Goal: Task Accomplishment & Management: Manage account settings

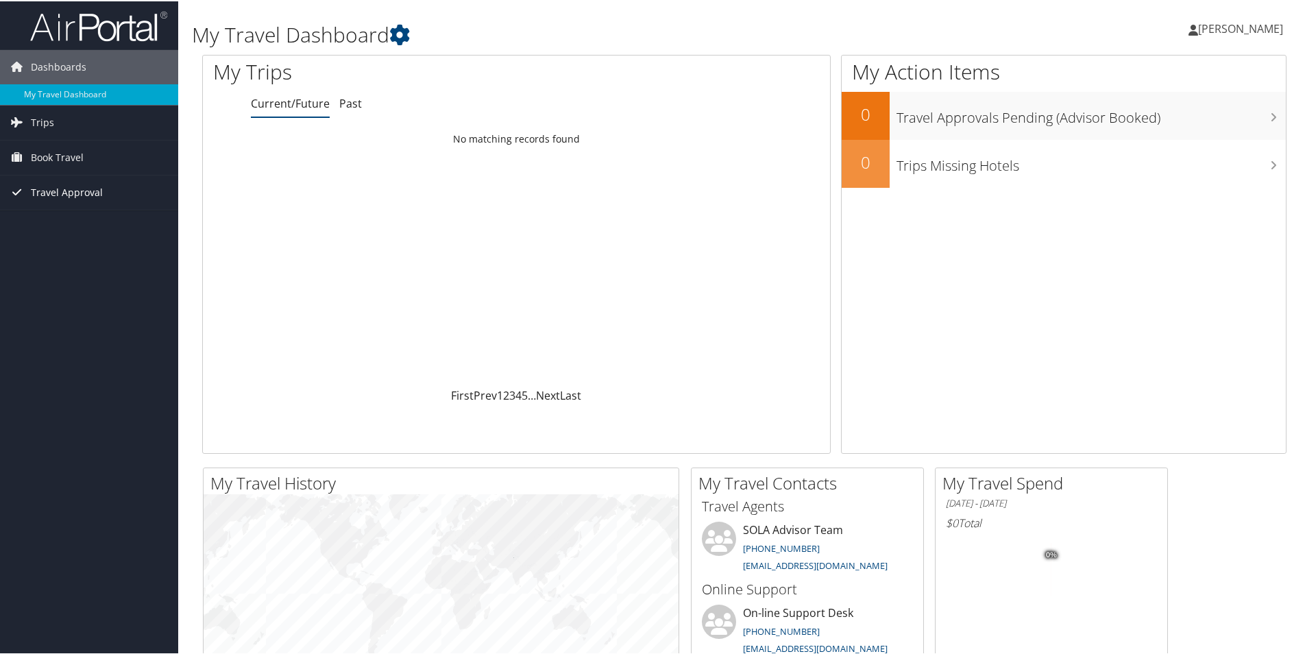
click at [51, 195] on span "Travel Approval" at bounding box center [67, 191] width 72 height 34
click at [56, 283] on link "Approvals (Beta)" at bounding box center [89, 280] width 178 height 21
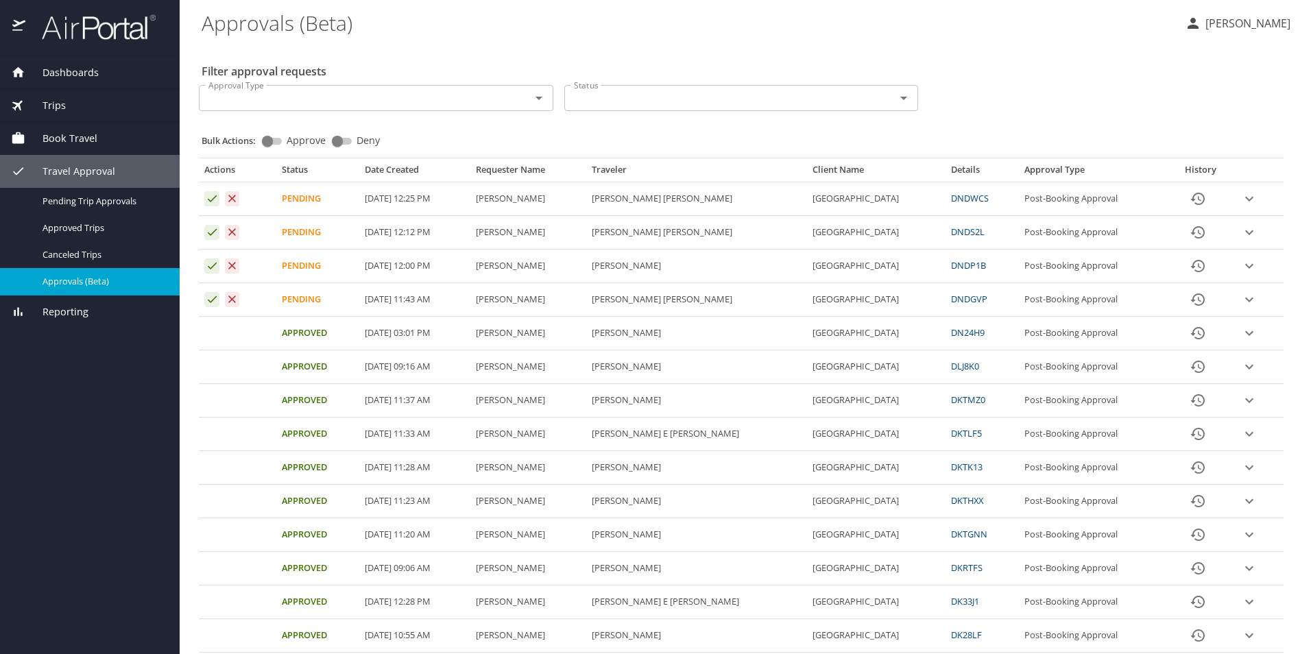
click at [1243, 300] on icon "expand row" at bounding box center [1249, 299] width 16 height 16
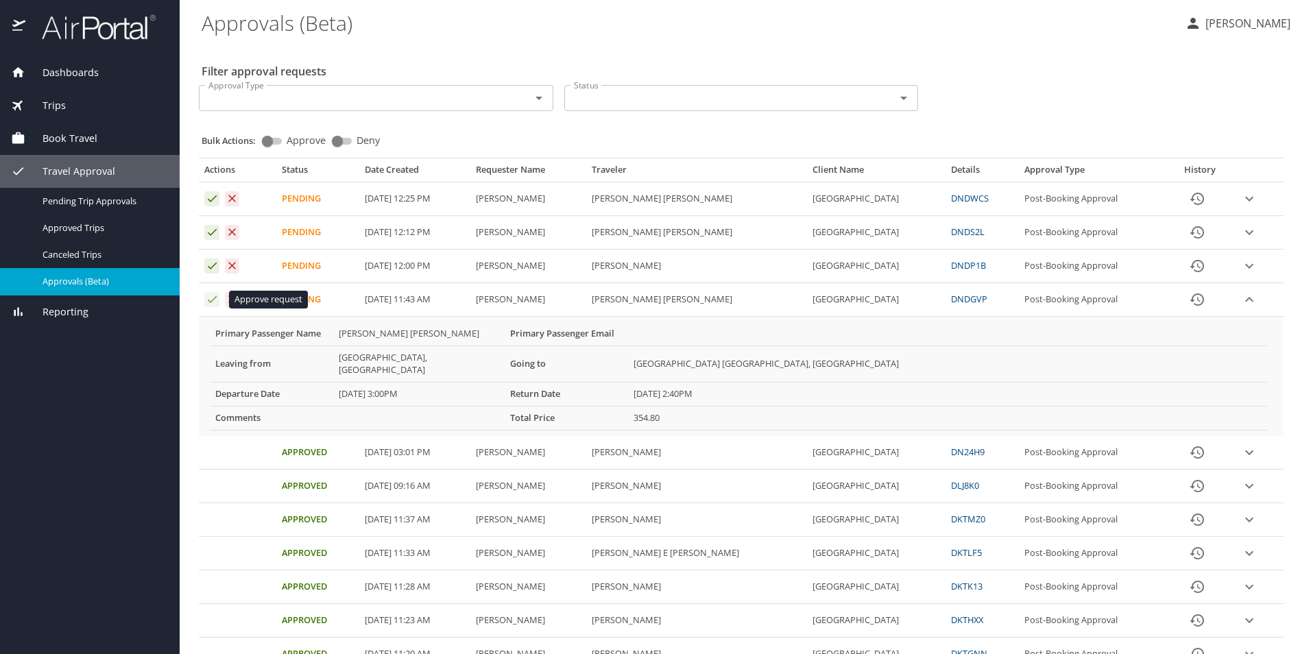
click at [209, 299] on icon "Approval table" at bounding box center [212, 299] width 13 height 13
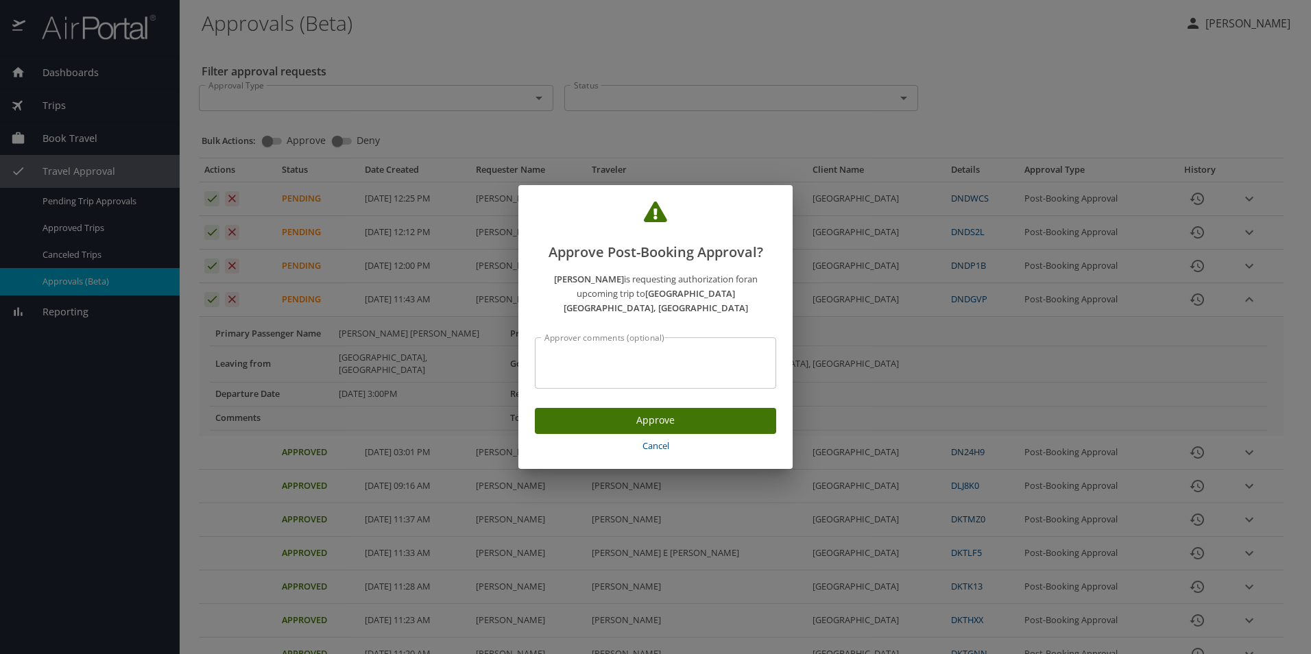
click at [603, 412] on span "Approve" at bounding box center [655, 420] width 219 height 17
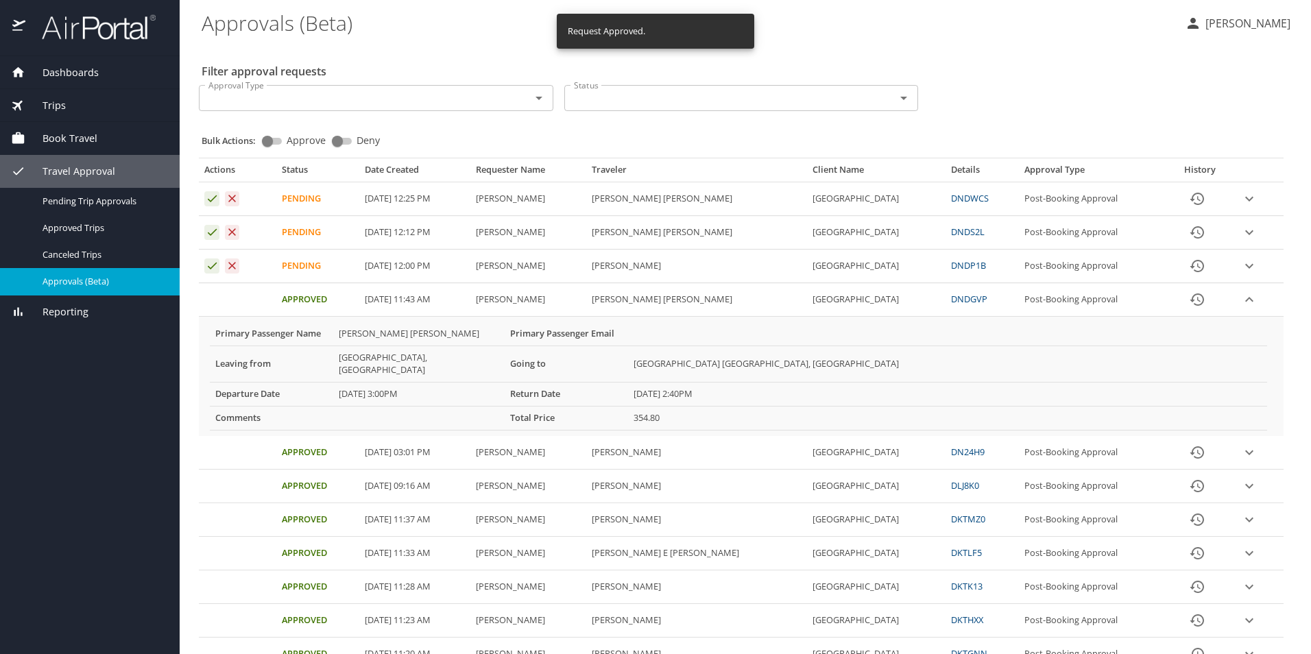
click at [1245, 269] on icon "expand row" at bounding box center [1249, 266] width 16 height 16
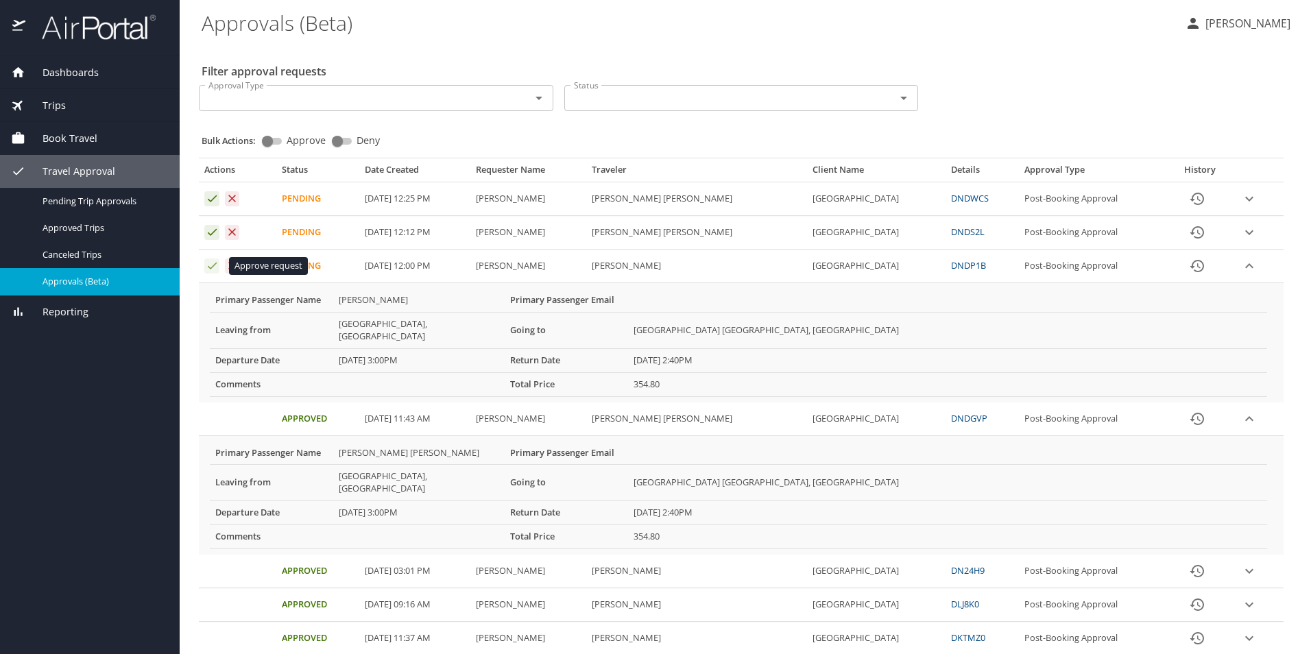
click at [217, 268] on icon "Approval table" at bounding box center [212, 265] width 13 height 13
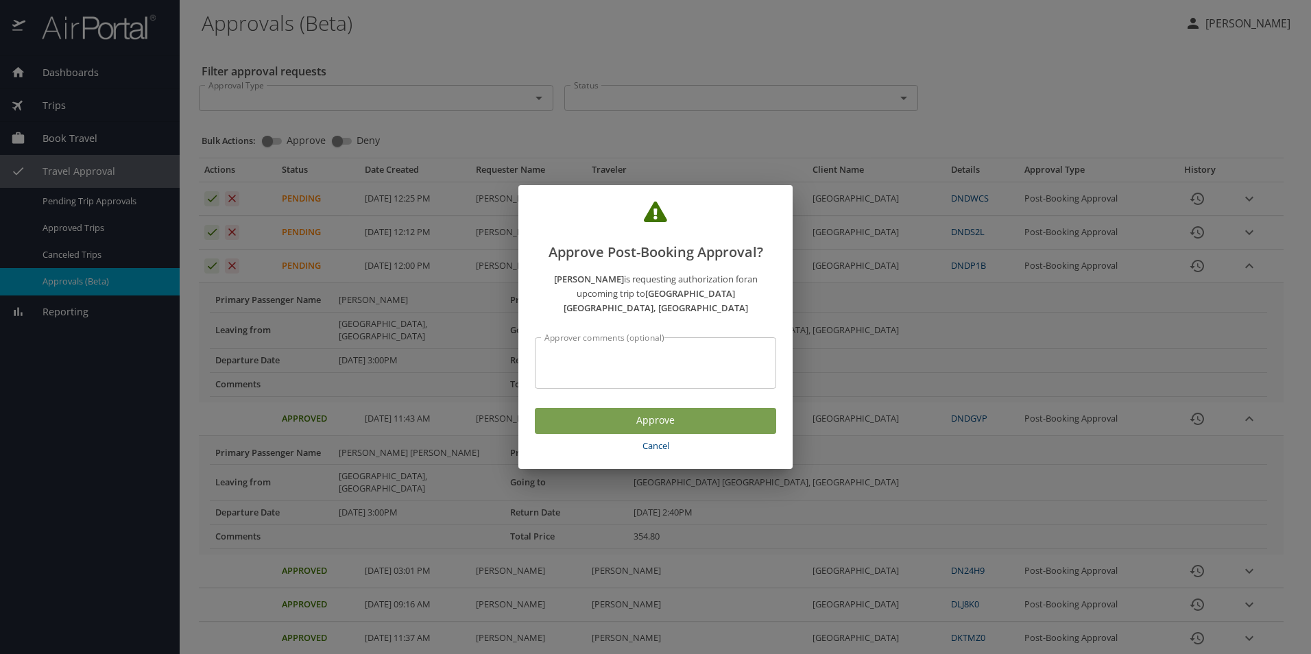
click at [574, 412] on span "Approve" at bounding box center [655, 420] width 219 height 17
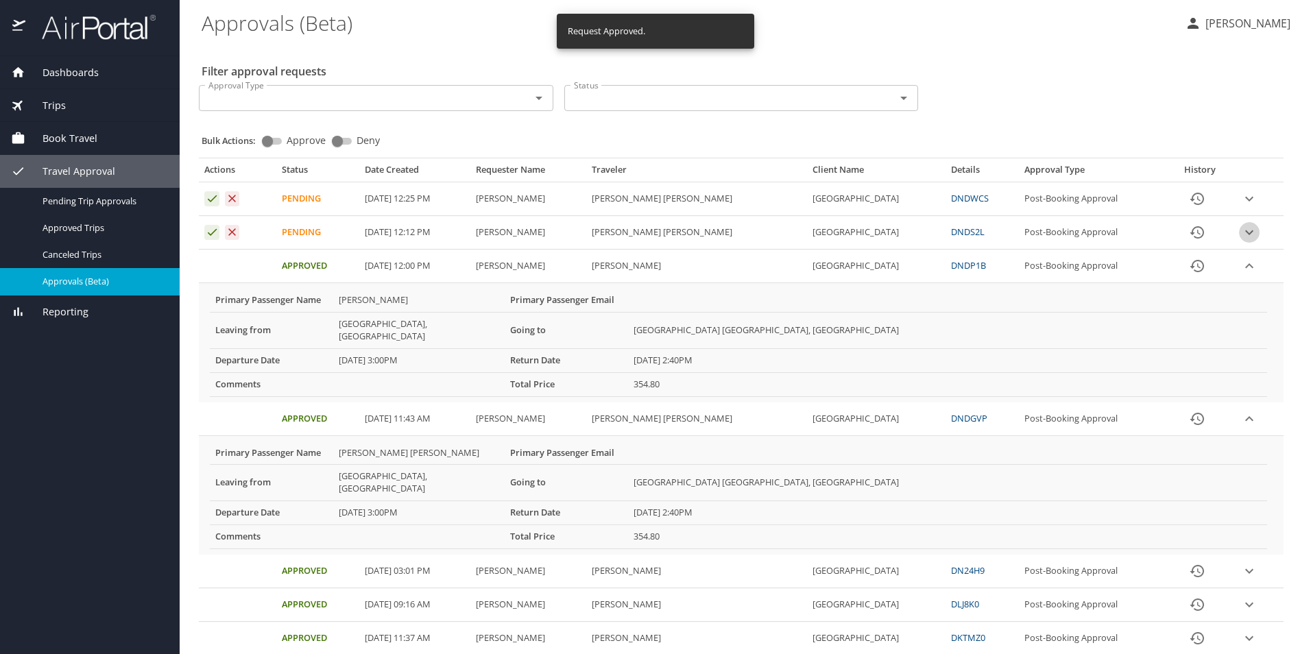
click at [1247, 232] on icon "expand row" at bounding box center [1249, 232] width 16 height 16
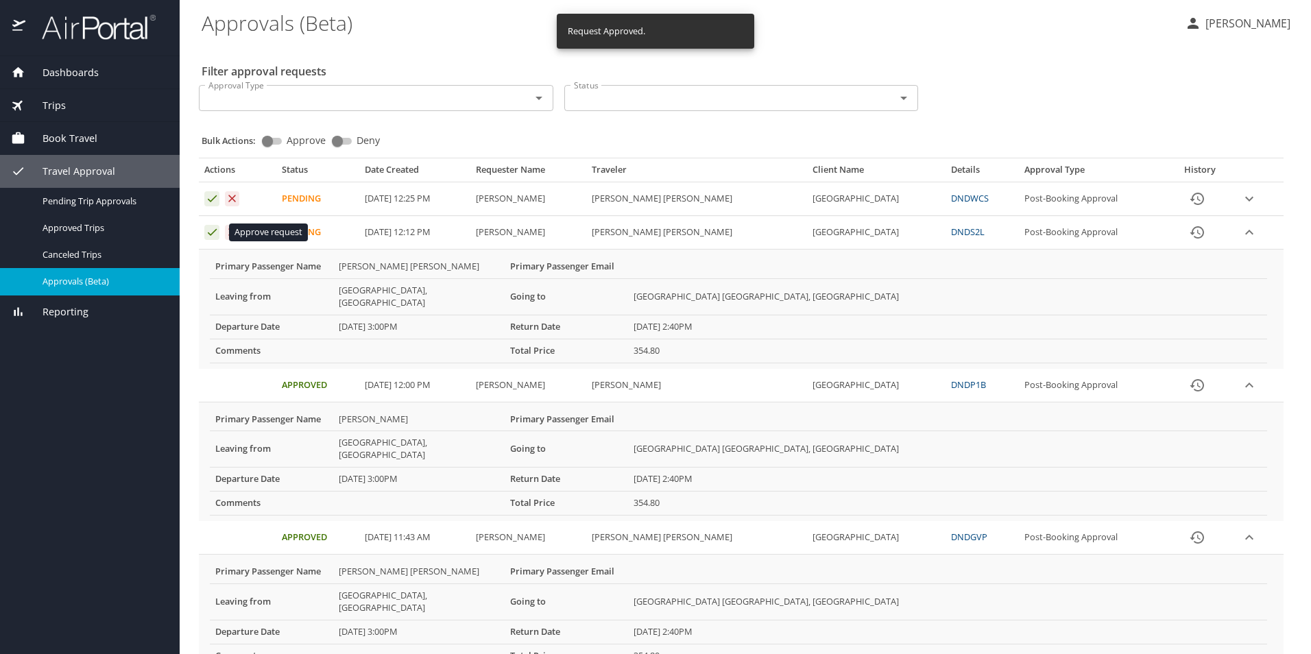
click at [207, 236] on icon "Approval table" at bounding box center [212, 232] width 13 height 13
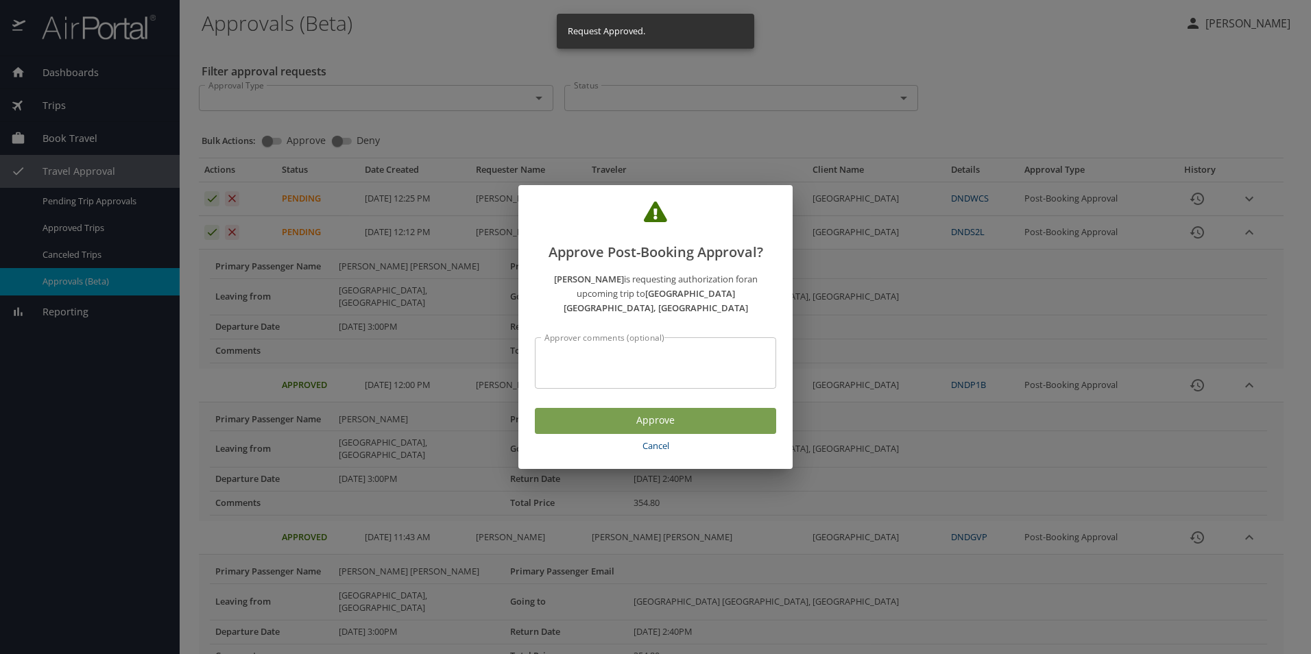
click at [618, 417] on span "Approve" at bounding box center [655, 420] width 219 height 17
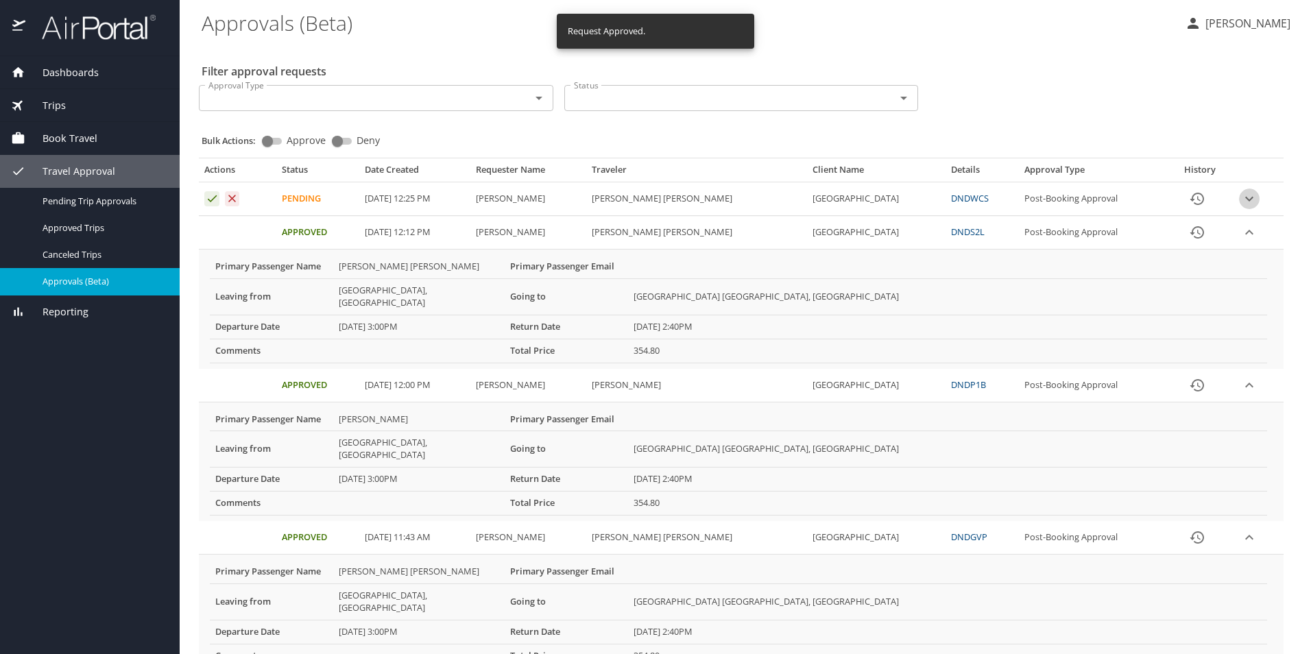
click at [1245, 201] on icon "expand row" at bounding box center [1249, 199] width 8 height 5
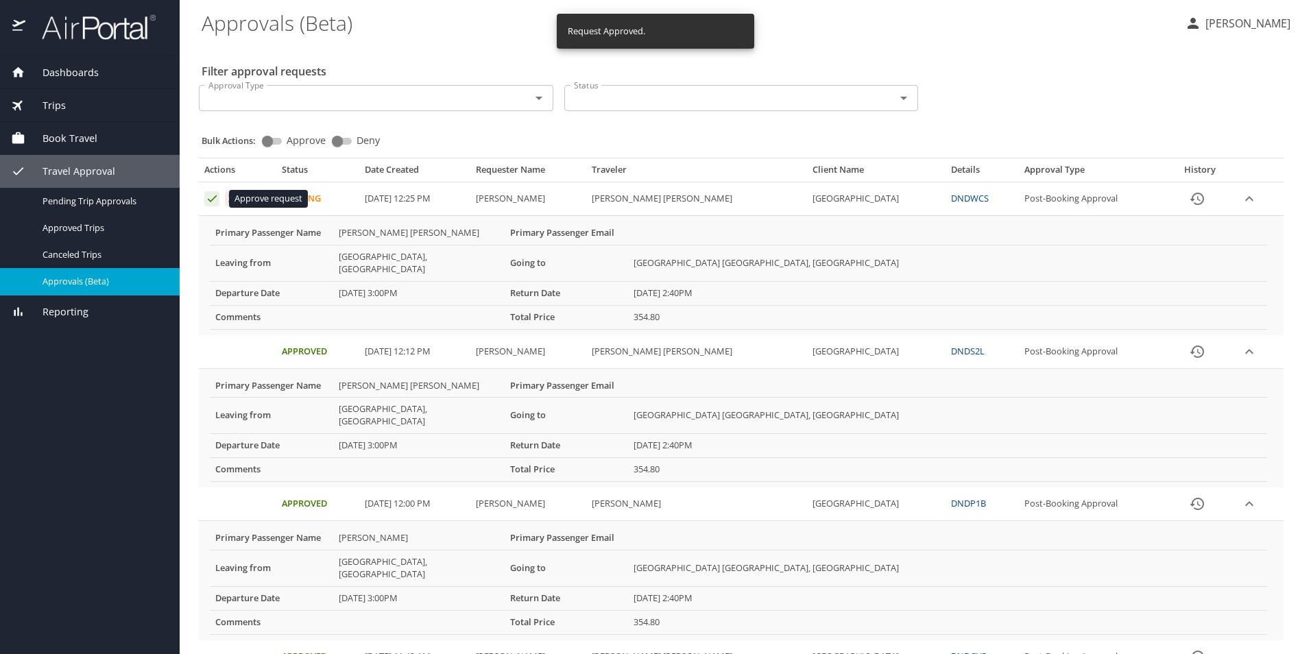
click at [213, 197] on icon "Approval table" at bounding box center [212, 198] width 13 height 13
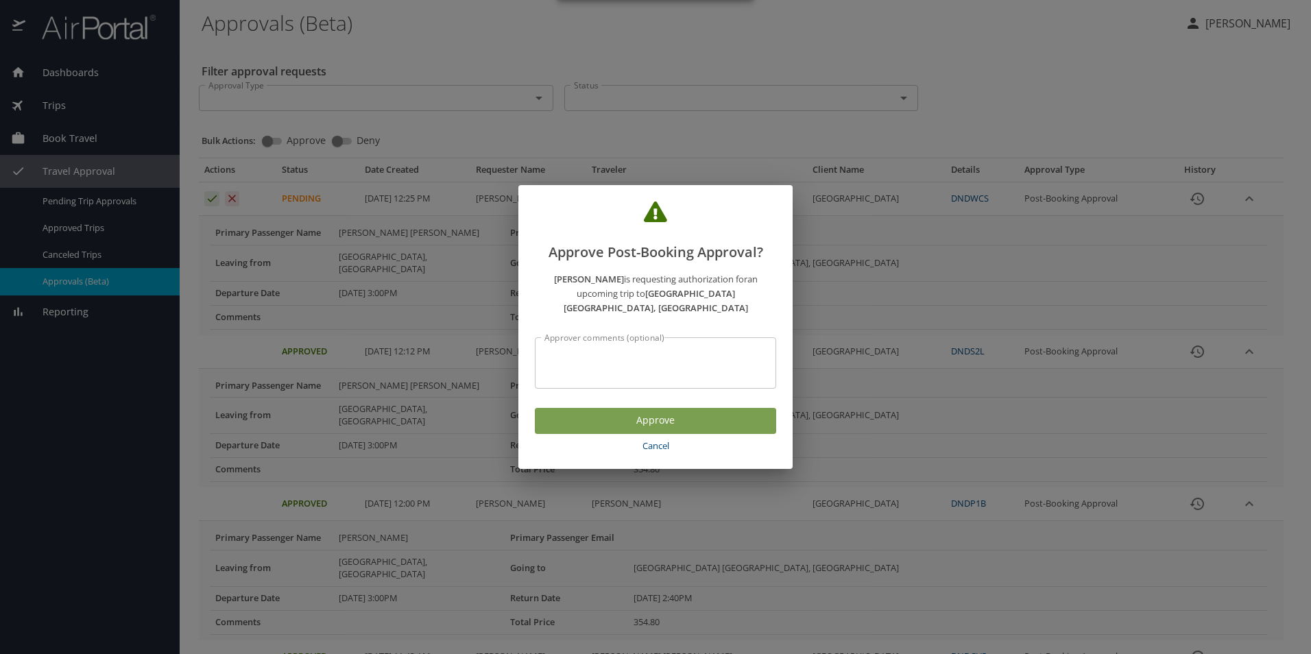
click at [594, 412] on span "Approve" at bounding box center [655, 420] width 219 height 17
